Goal: Find specific page/section: Find specific page/section

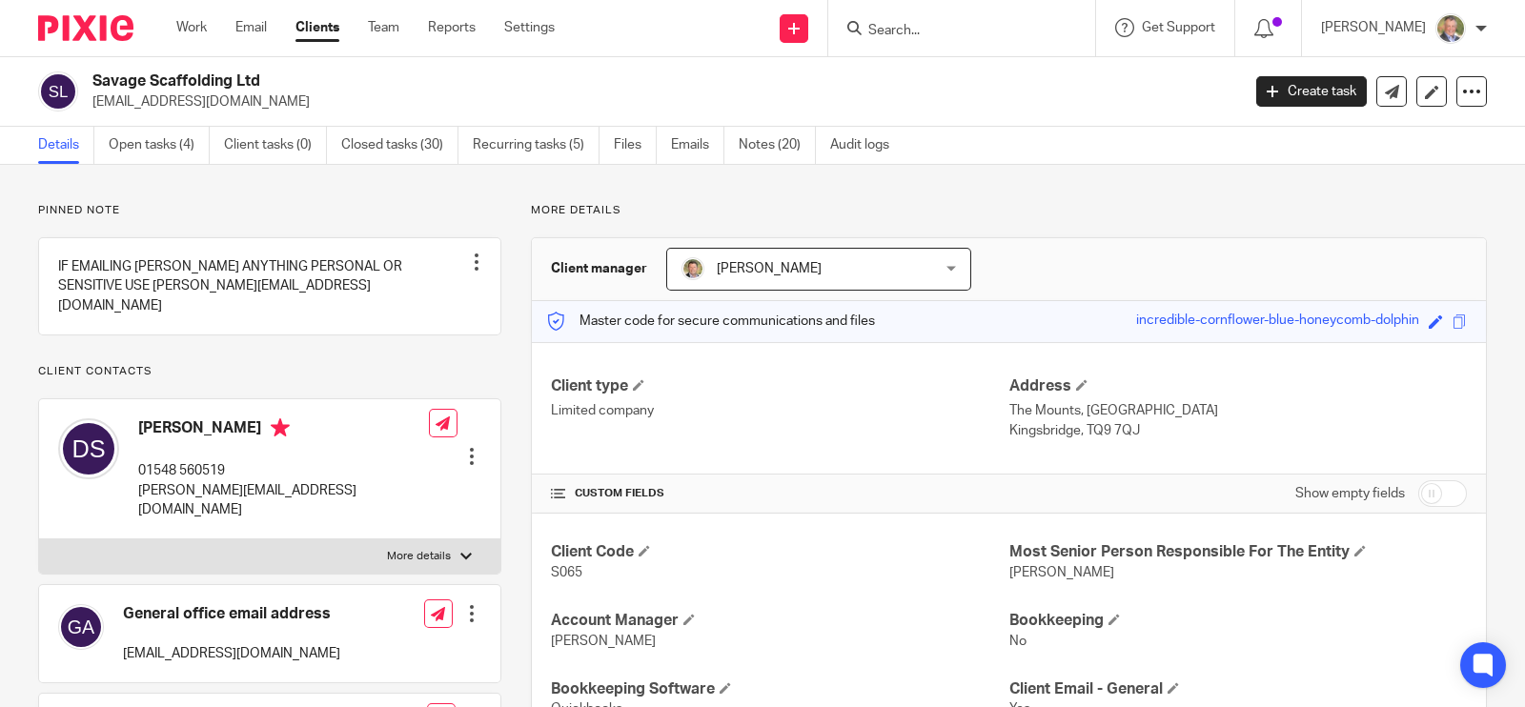
click at [914, 30] on input "Search" at bounding box center [952, 31] width 172 height 17
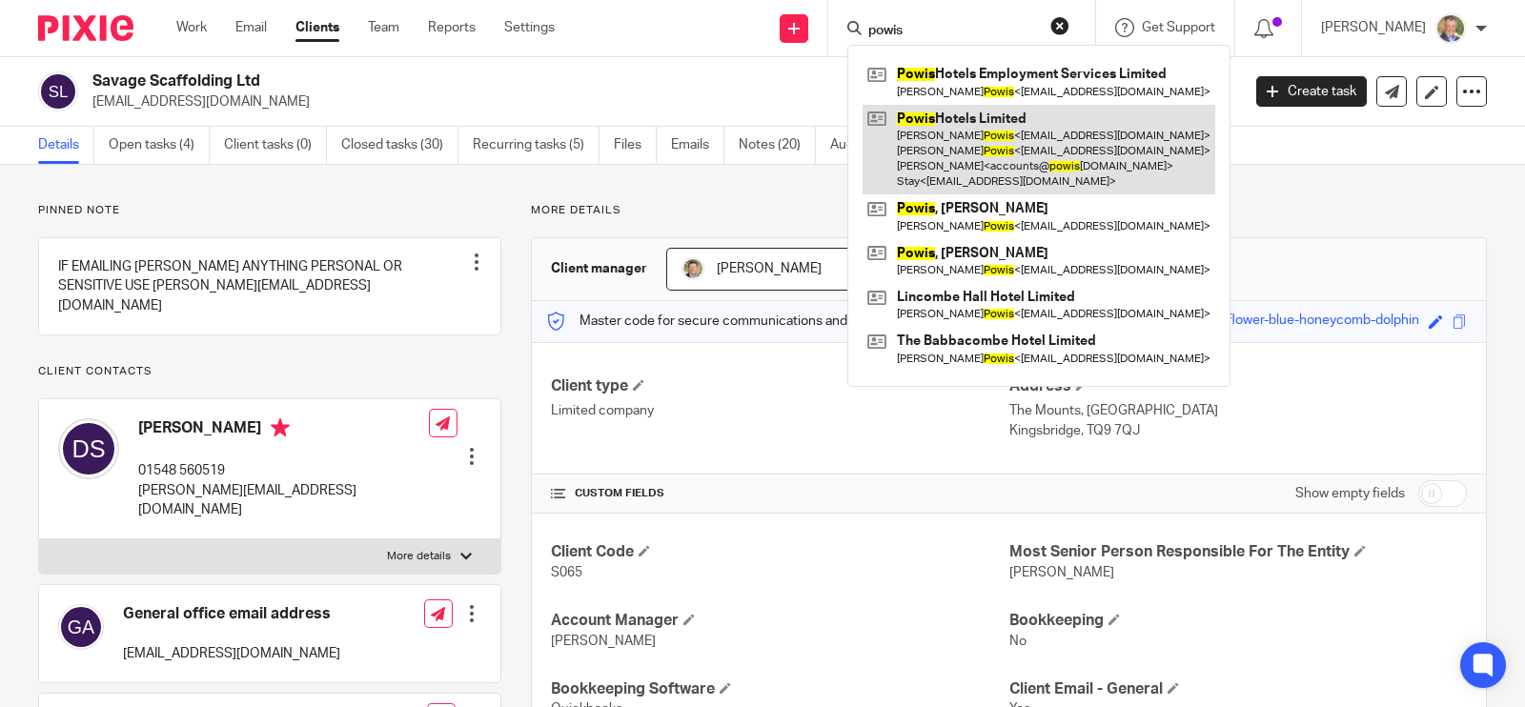
type input "powis"
click at [1026, 131] on link at bounding box center [1039, 150] width 353 height 91
